Goal: Check status

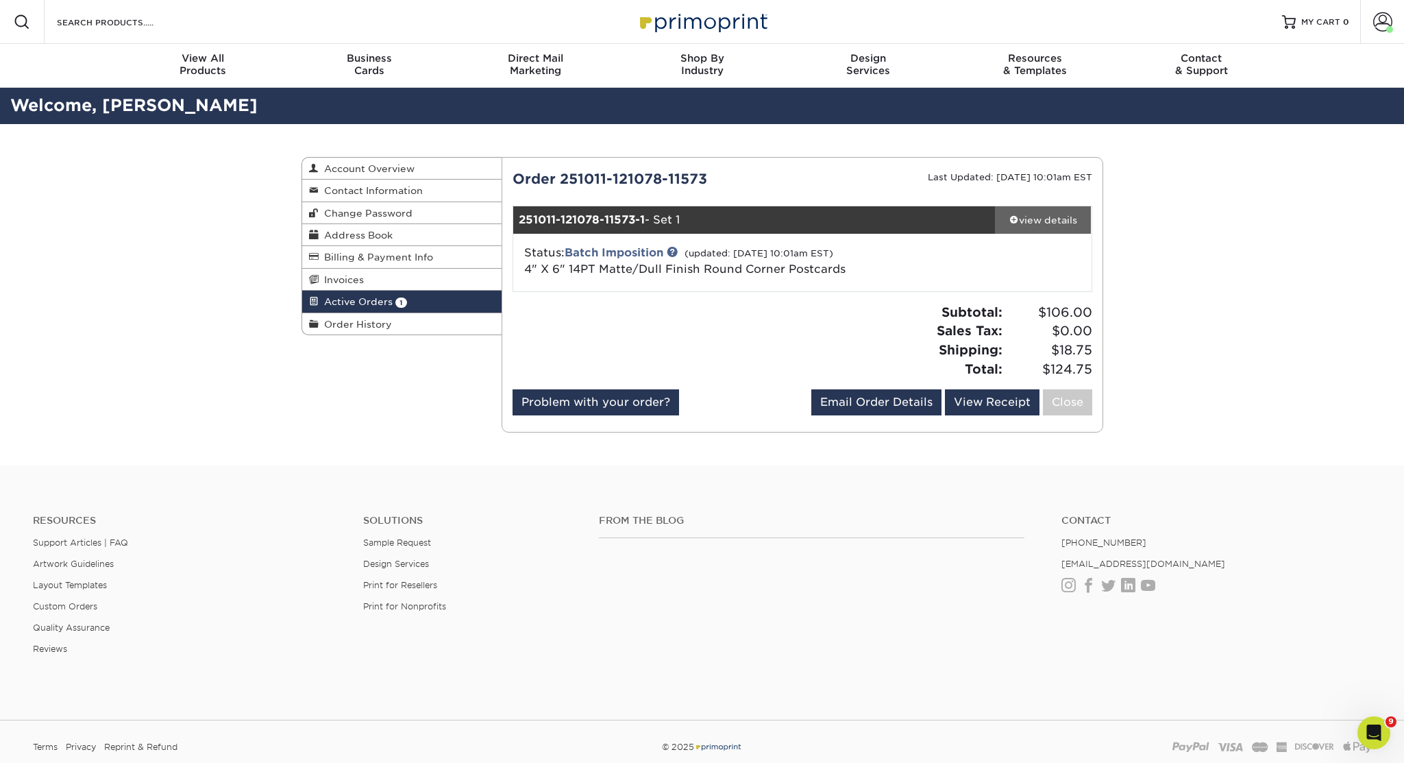
click at [1033, 211] on link "view details" at bounding box center [1043, 219] width 97 height 27
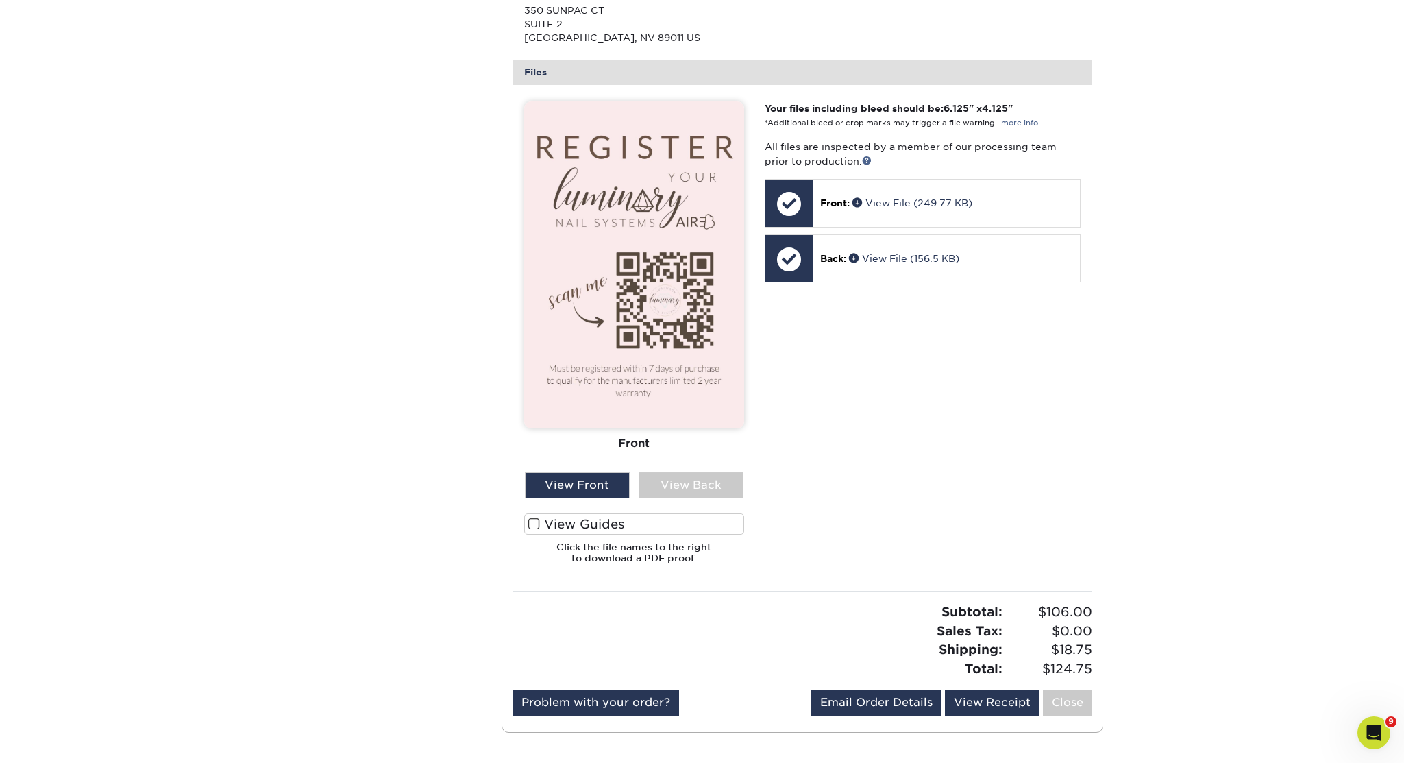
scroll to position [539, 0]
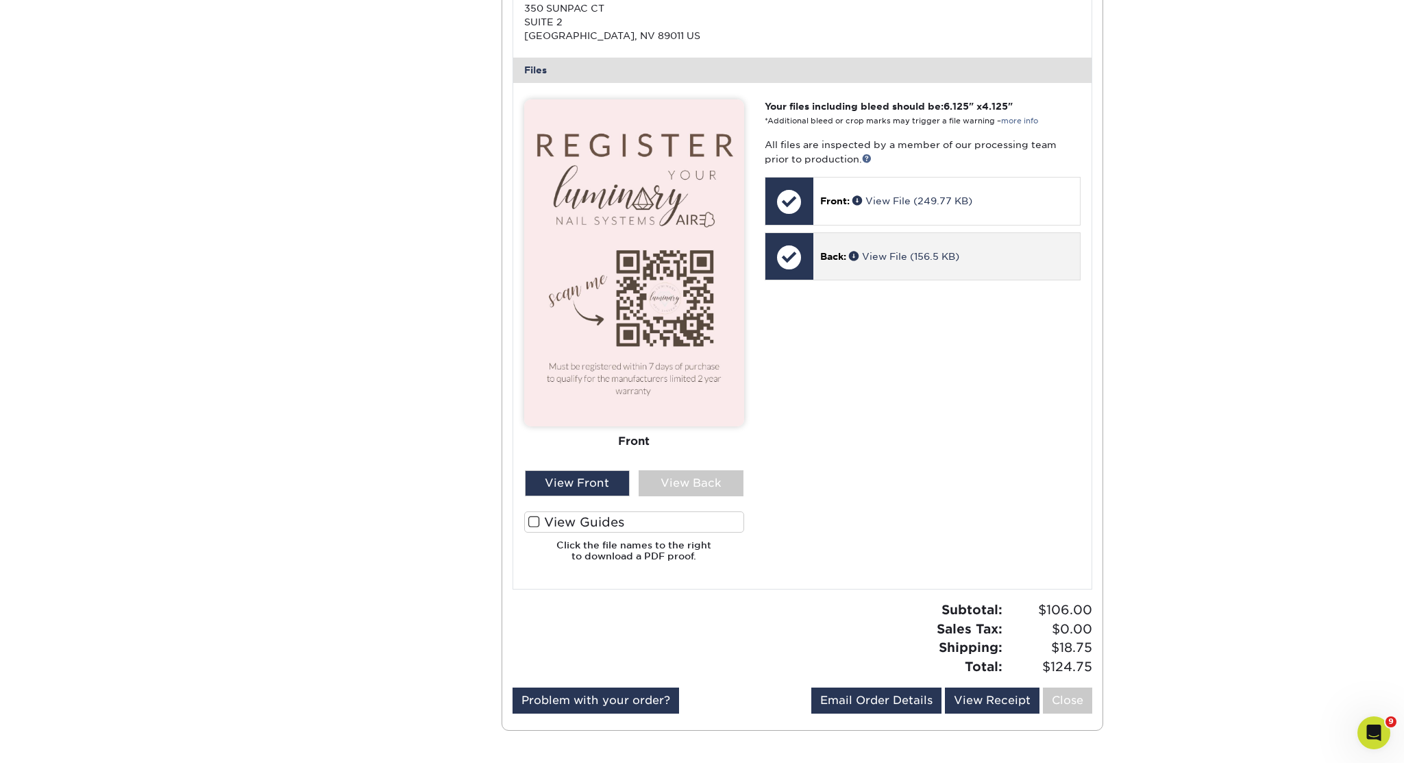
click at [870, 261] on p "Back: View File (156.5 KB)" at bounding box center [946, 256] width 253 height 14
drag, startPoint x: 843, startPoint y: 252, endPoint x: 828, endPoint y: 252, distance: 15.1
click at [843, 252] on span "Back:" at bounding box center [833, 256] width 26 height 11
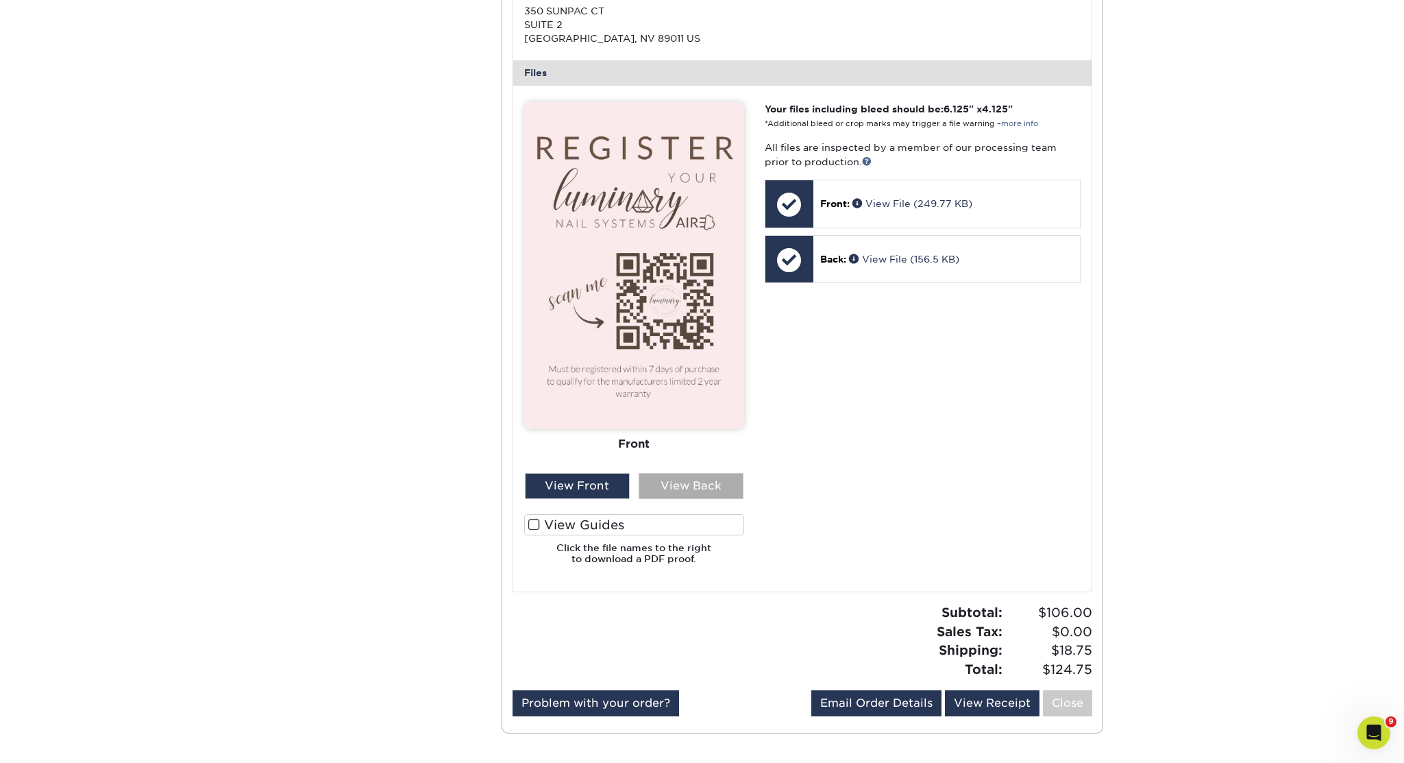
scroll to position [533, 0]
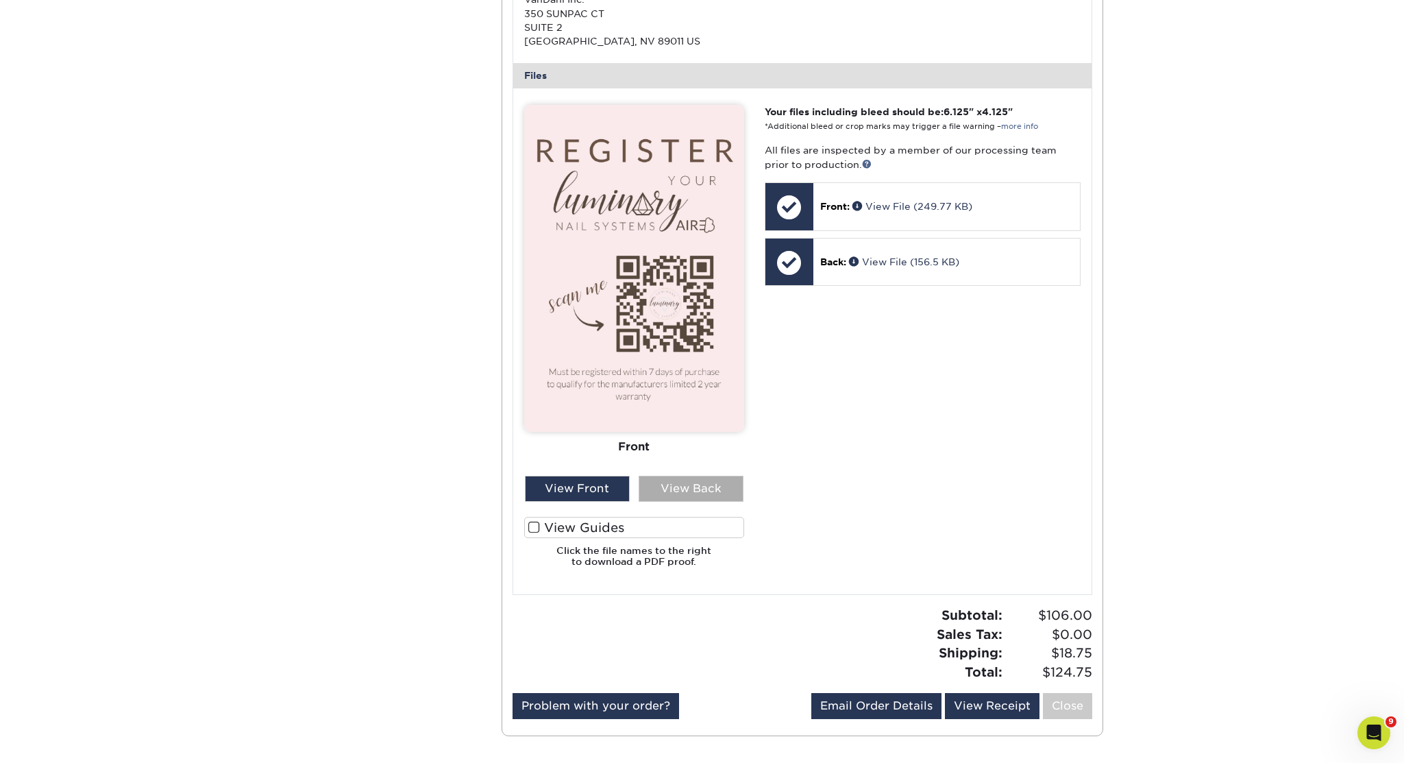
click at [683, 494] on div "View Back" at bounding box center [691, 489] width 105 height 26
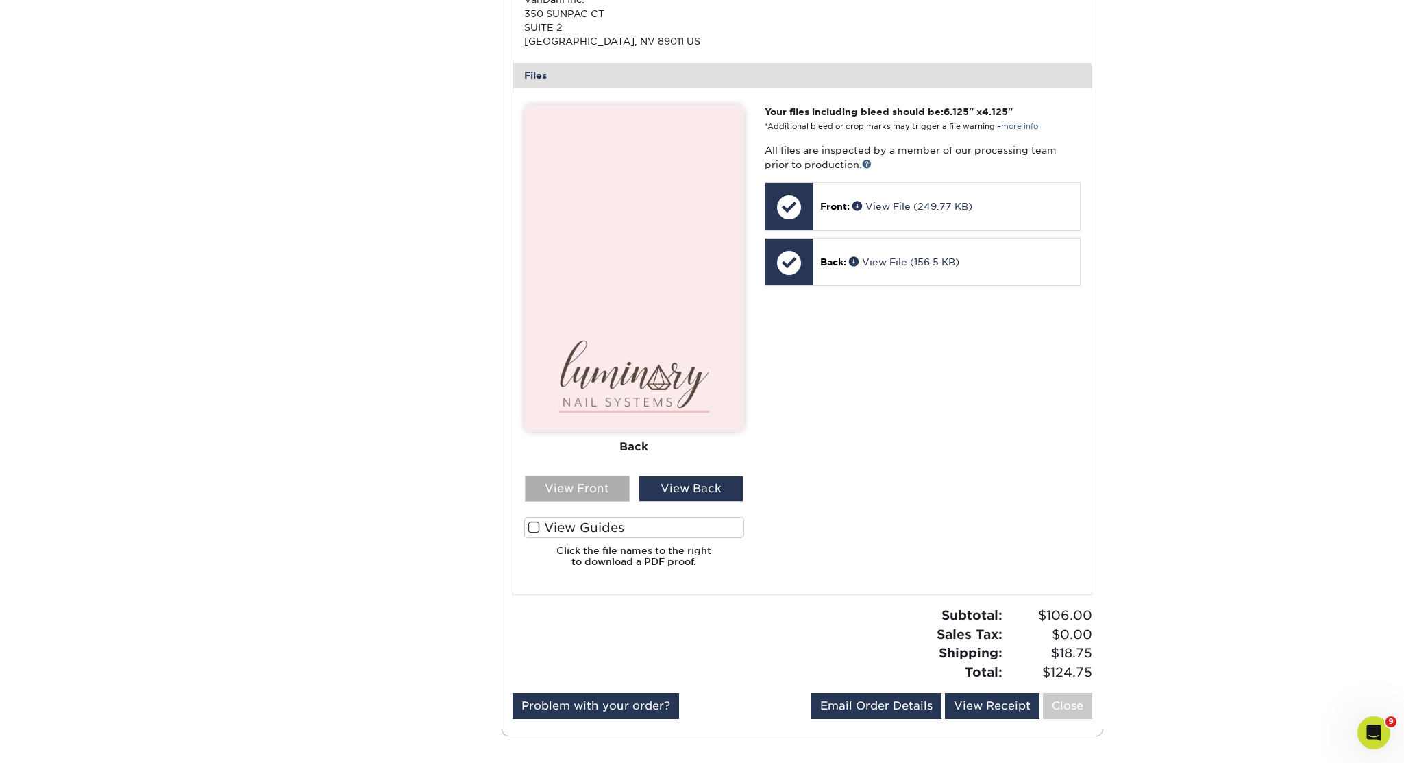
click at [593, 492] on div "View Front" at bounding box center [577, 489] width 105 height 26
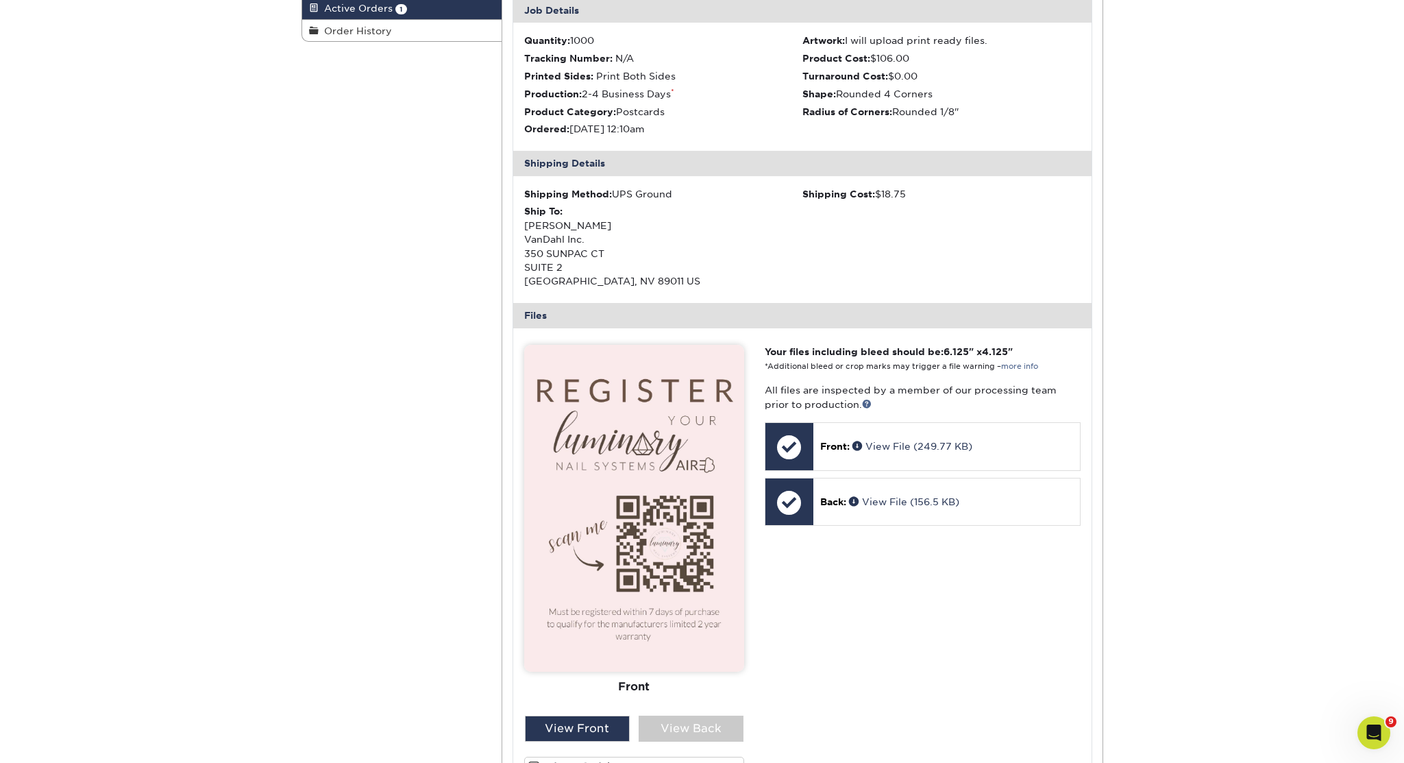
scroll to position [0, 0]
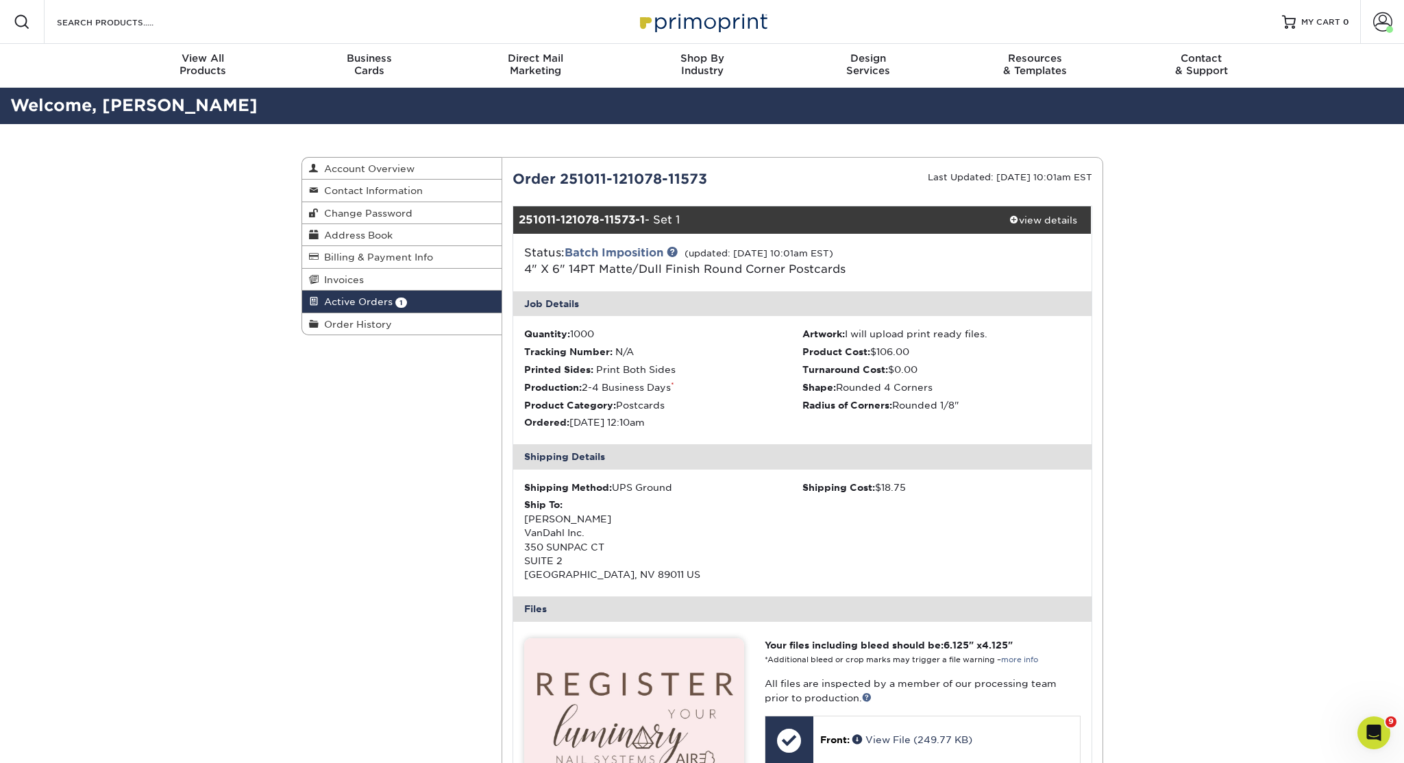
click at [396, 305] on span "1" at bounding box center [401, 302] width 12 height 10
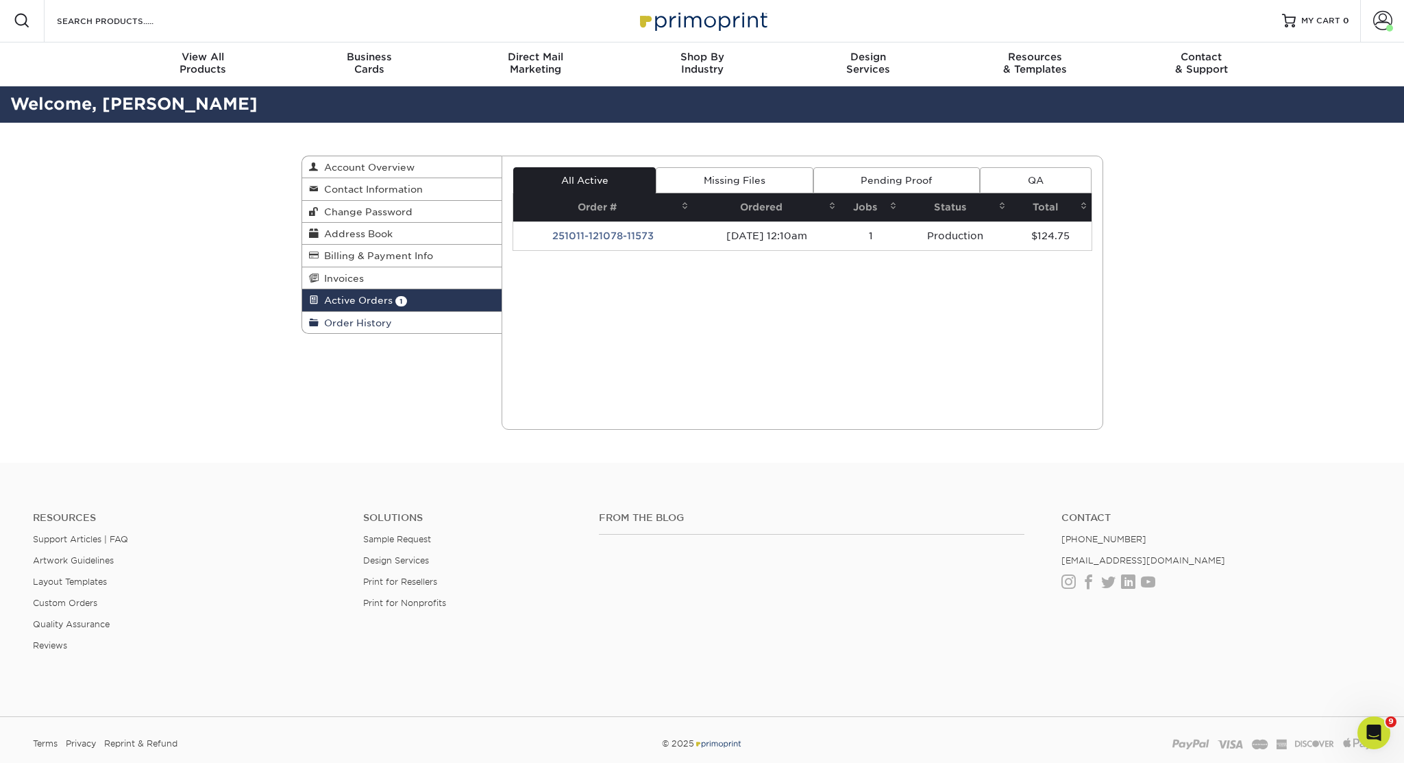
click at [393, 322] on link "Order History" at bounding box center [402, 322] width 200 height 21
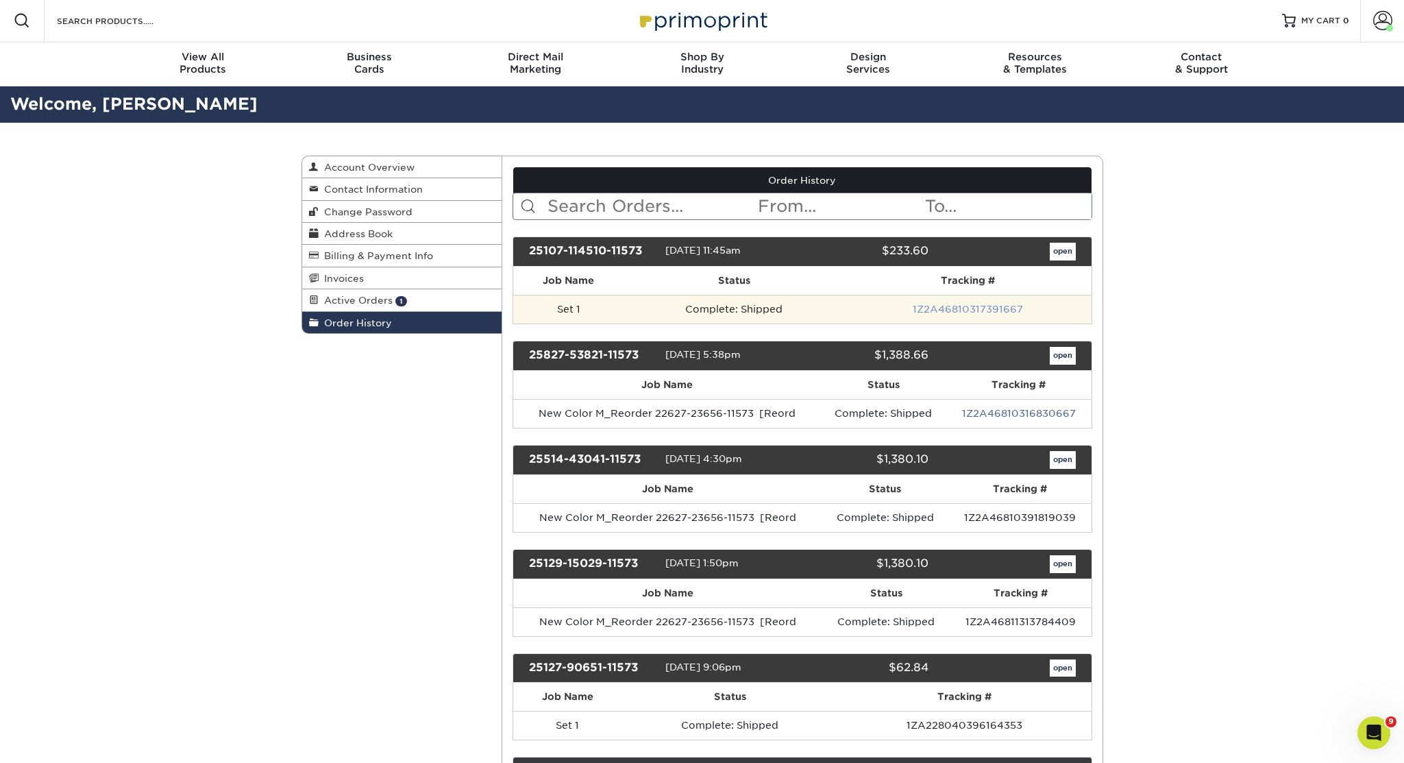
click at [986, 306] on link "1Z2A46810317391667" at bounding box center [968, 309] width 110 height 11
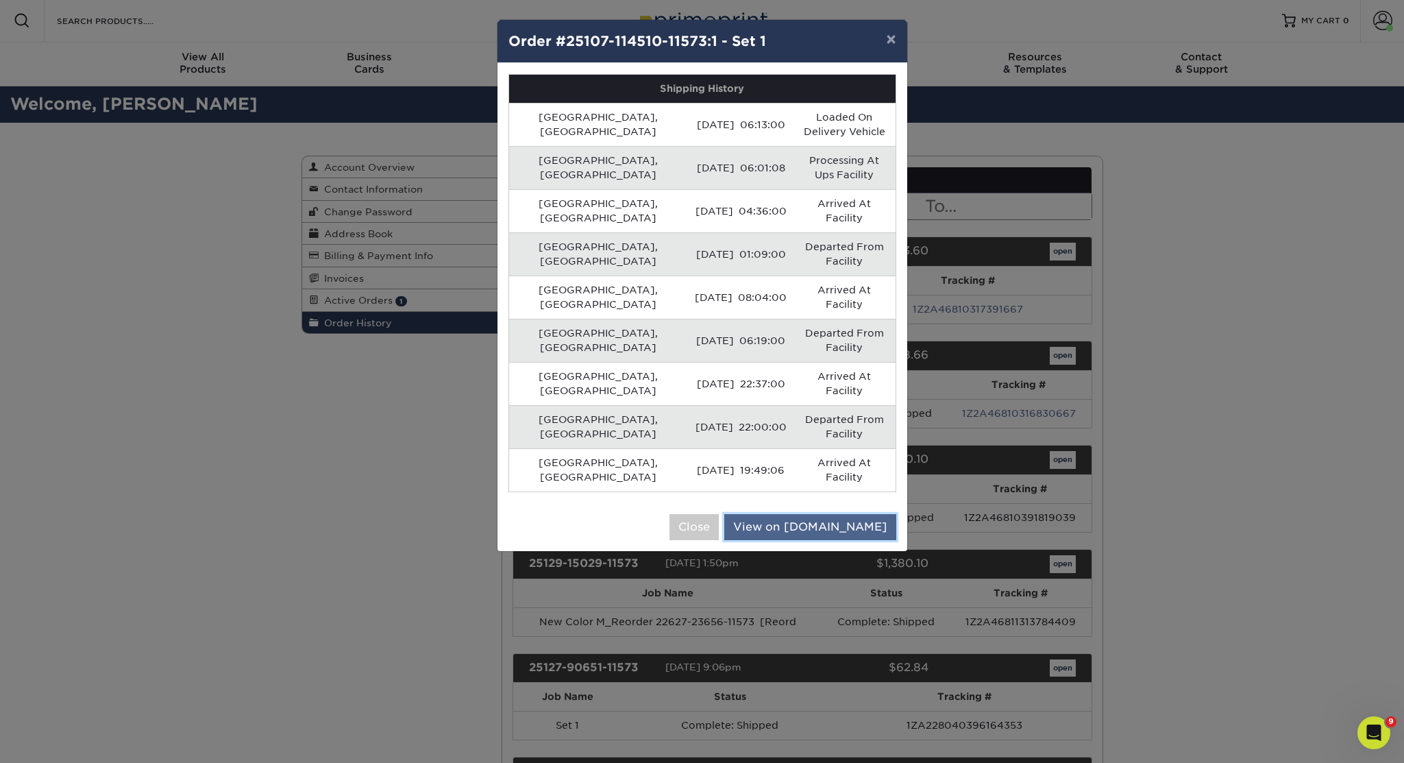
click at [851, 514] on link "View on [DOMAIN_NAME]" at bounding box center [810, 527] width 172 height 26
click at [890, 39] on button "×" at bounding box center [891, 39] width 32 height 38
